Goal: Find specific page/section: Find specific page/section

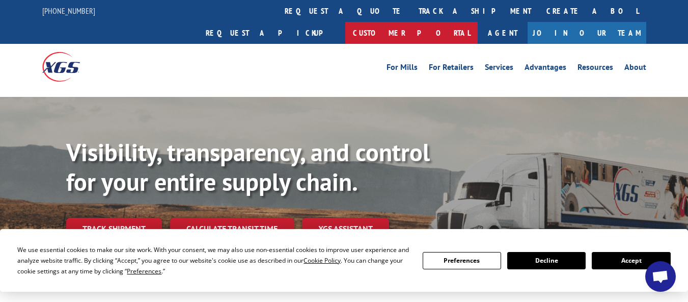
click at [478, 22] on link "Customer Portal" at bounding box center [411, 33] width 132 height 22
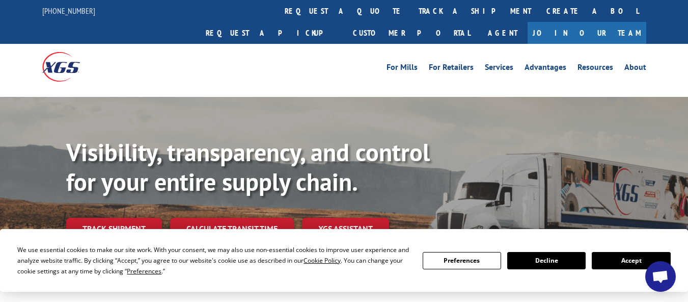
click at [674, 44] on div "For Mills For Retailers Services Advantages Resources About For Mills For Retai…" at bounding box center [344, 66] width 688 height 45
